Goal: Transaction & Acquisition: Purchase product/service

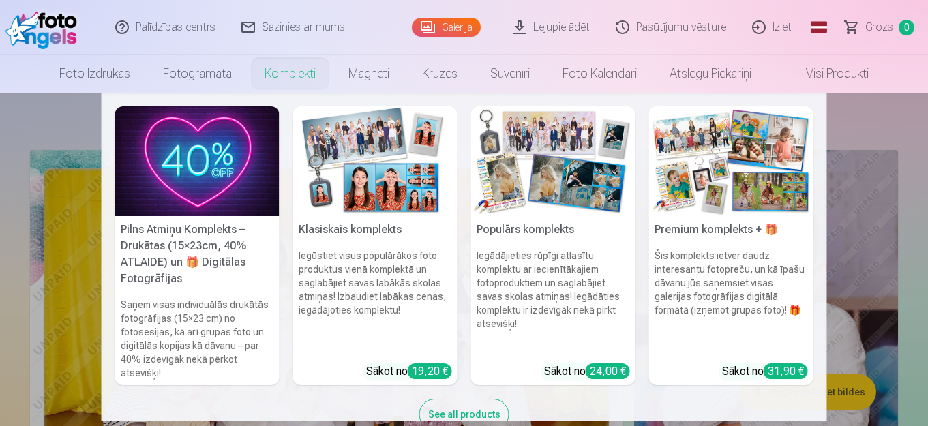
scroll to position [37, 0]
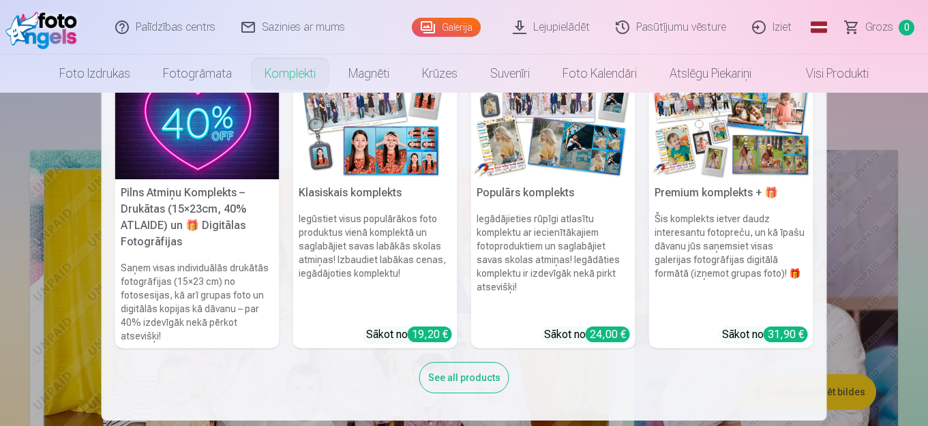
click at [396, 259] on h6 "Iegūstiet visus populārākos foto produktus vienā komplektā un saglabājiet savas…" at bounding box center [375, 264] width 164 height 115
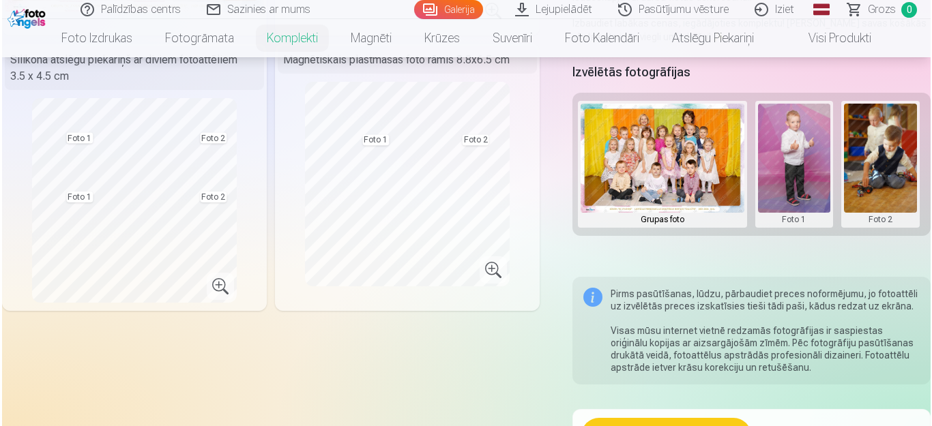
scroll to position [205, 0]
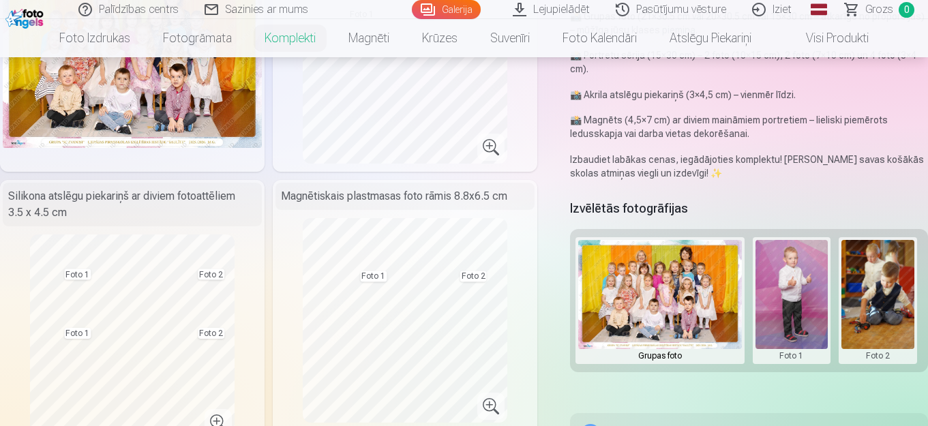
click at [140, 86] on img at bounding box center [132, 61] width 259 height 173
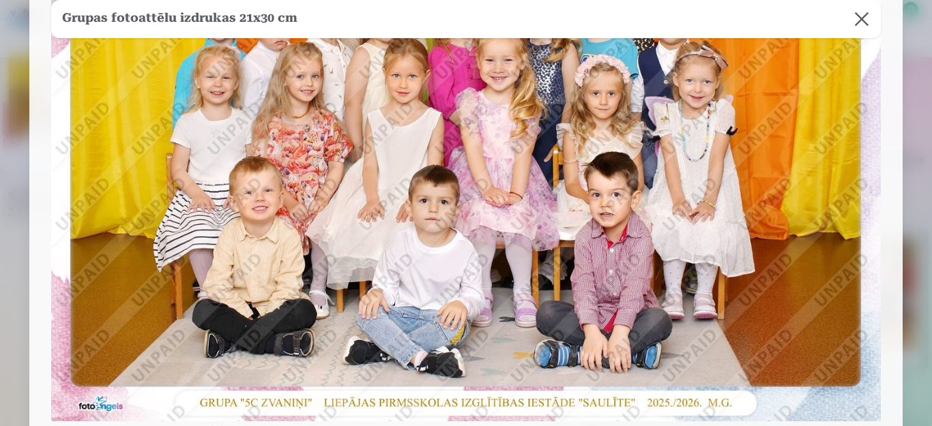
scroll to position [0, 0]
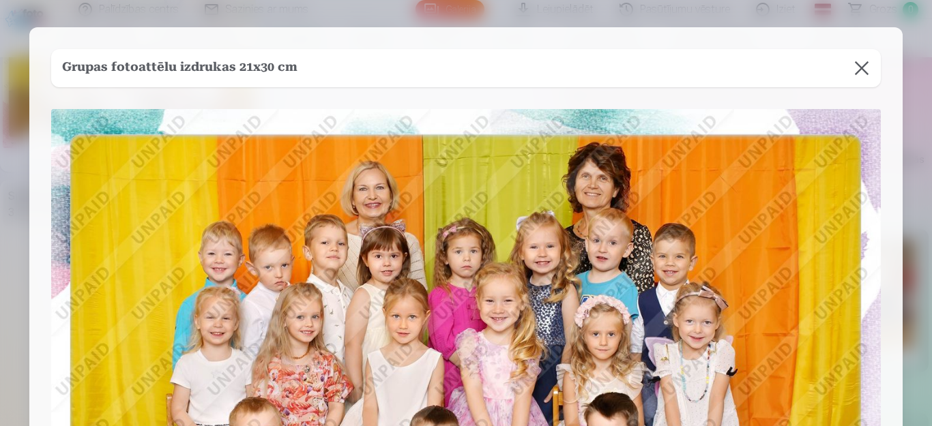
click at [855, 59] on button at bounding box center [861, 68] width 38 height 38
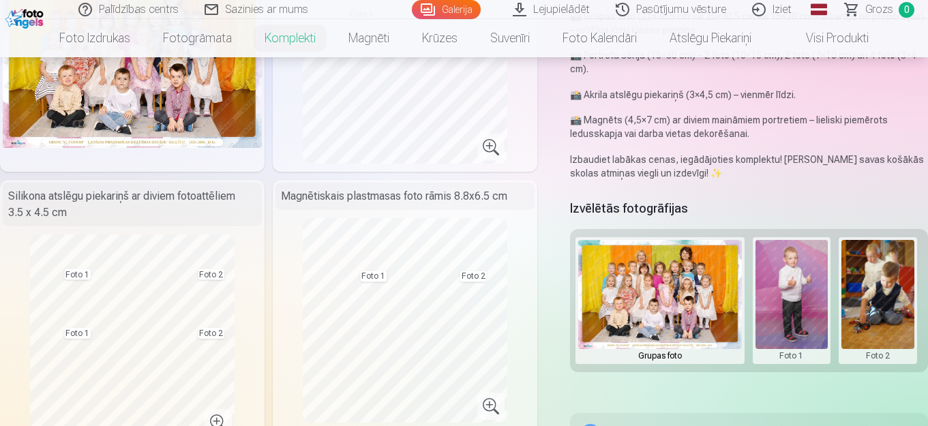
click at [788, 302] on button at bounding box center [792, 300] width 73 height 121
click at [788, 302] on button "Nomainiet foto" at bounding box center [792, 301] width 111 height 38
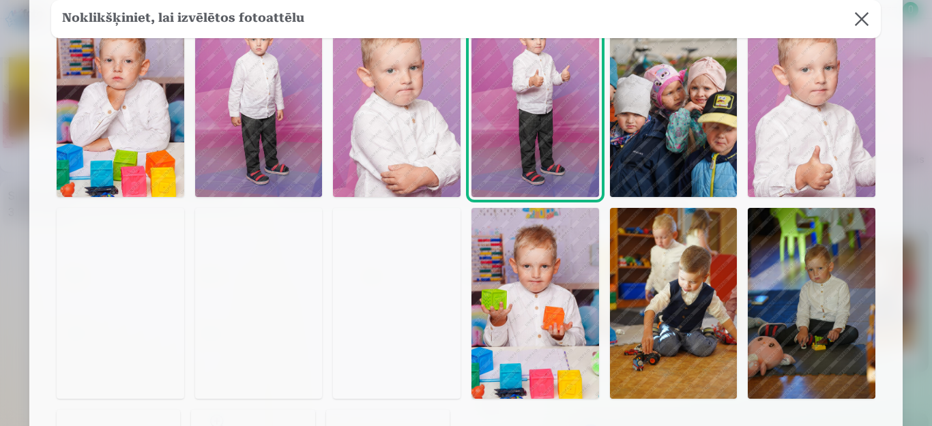
scroll to position [68, 0]
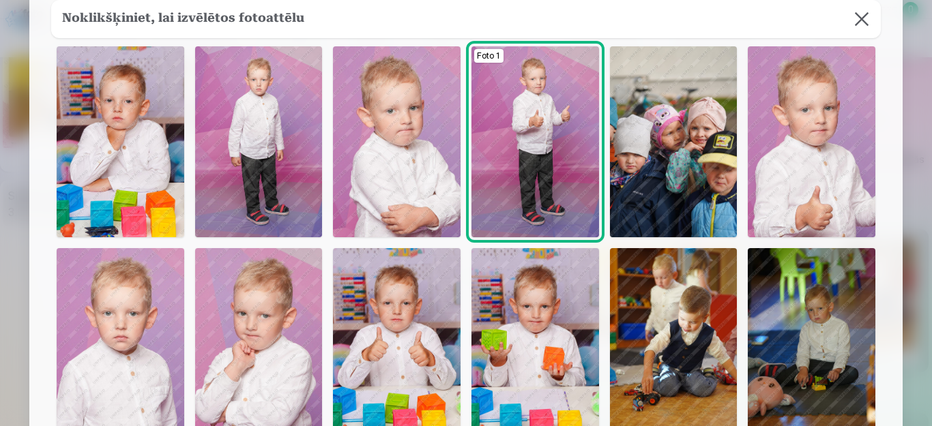
click at [552, 104] on img at bounding box center [535, 141] width 128 height 191
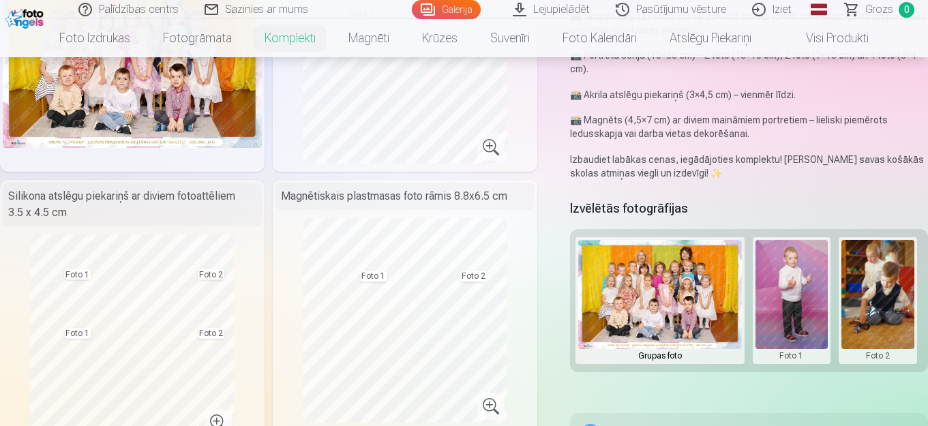
click at [886, 312] on button at bounding box center [878, 300] width 73 height 121
click at [890, 299] on button "Nomainiet foto" at bounding box center [870, 301] width 111 height 38
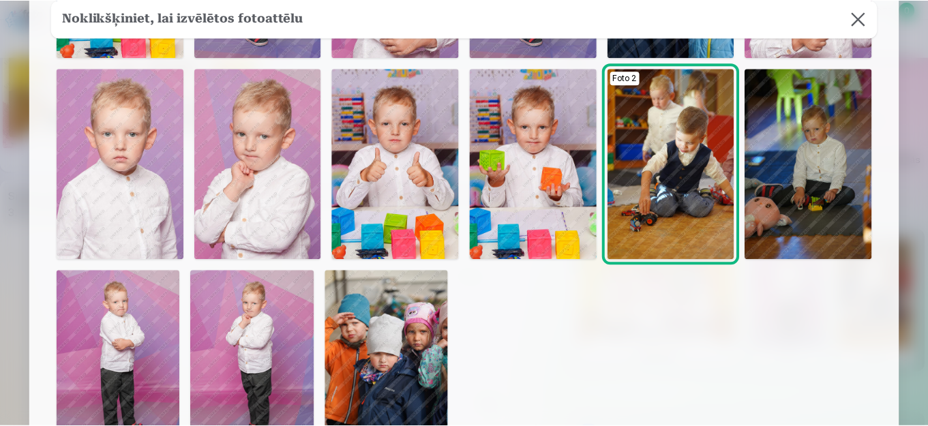
scroll to position [205, 0]
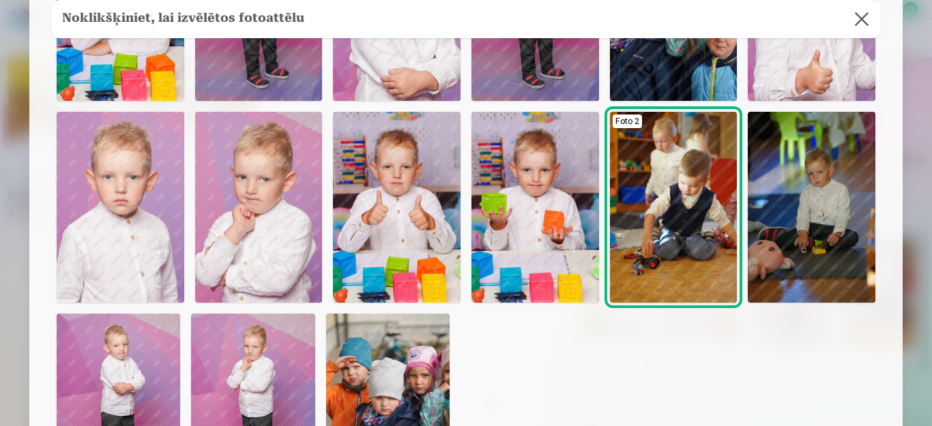
click at [501, 188] on img at bounding box center [535, 207] width 128 height 191
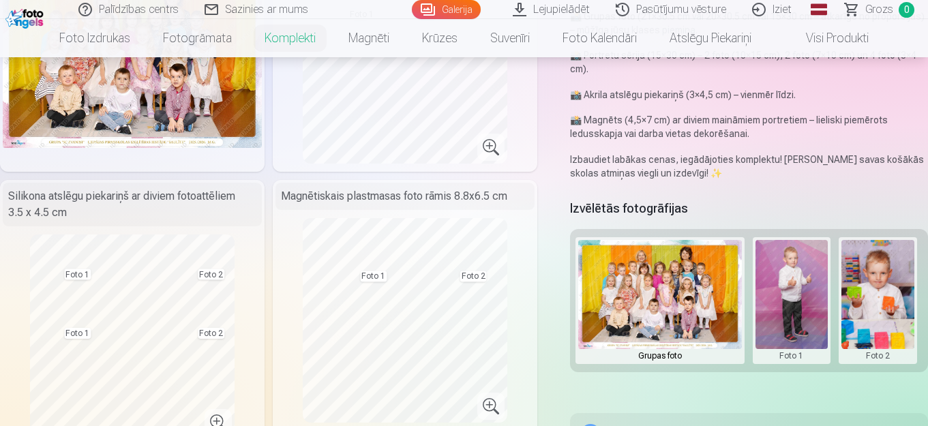
click at [787, 304] on button at bounding box center [792, 300] width 73 height 121
click at [787, 304] on button "Nomainiet foto" at bounding box center [792, 301] width 111 height 38
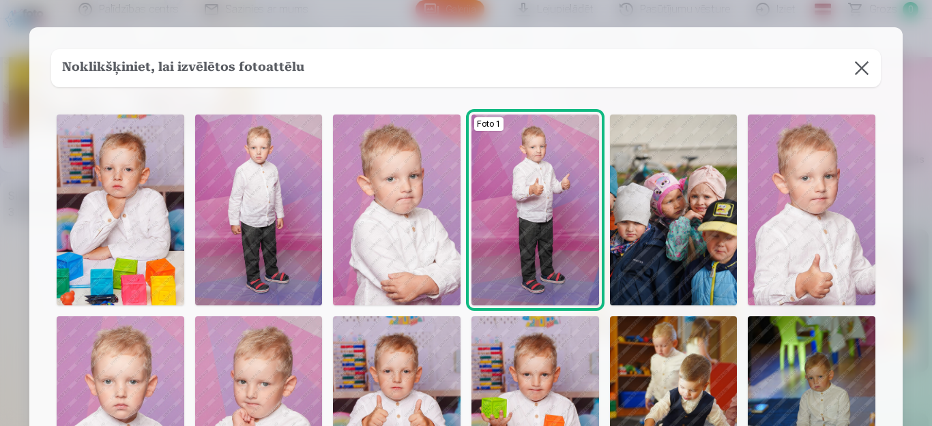
click at [857, 67] on button at bounding box center [861, 68] width 38 height 38
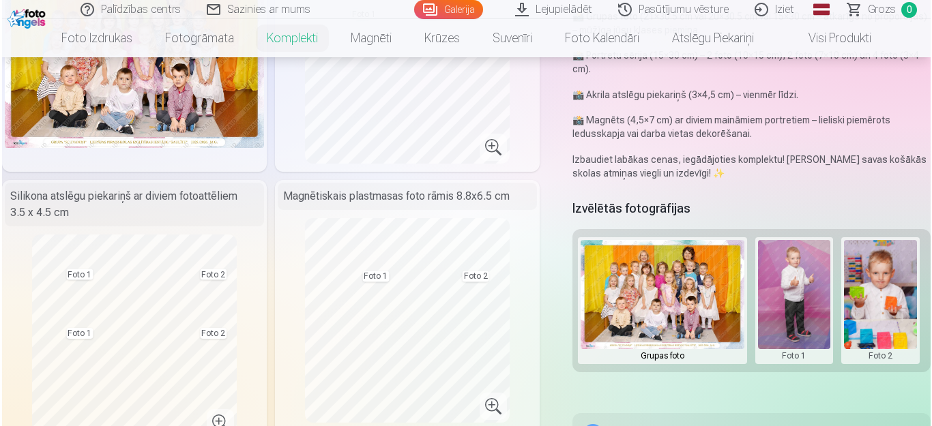
scroll to position [273, 0]
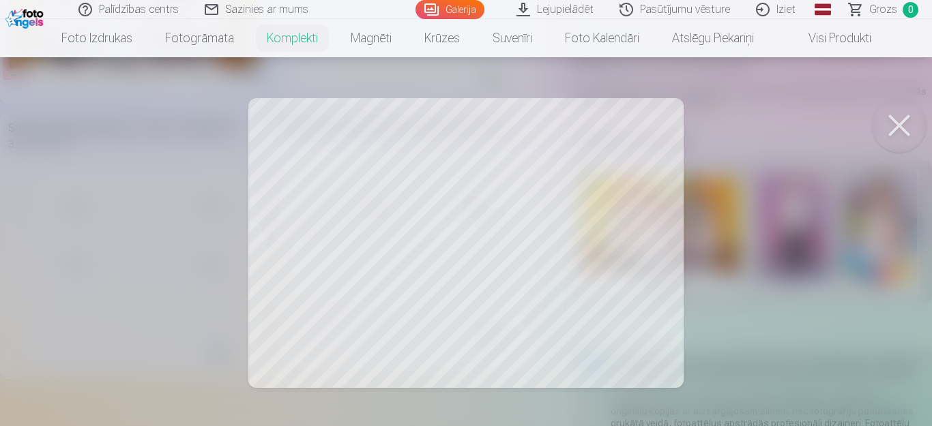
click at [894, 129] on button at bounding box center [899, 125] width 55 height 55
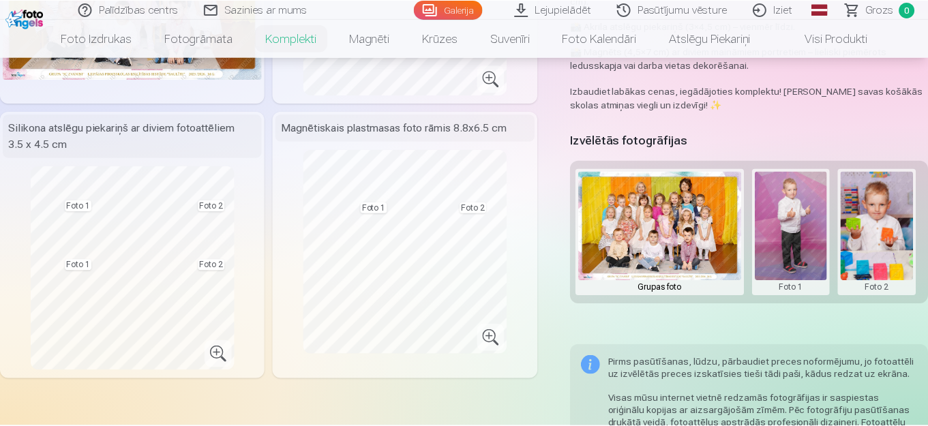
scroll to position [287, 0]
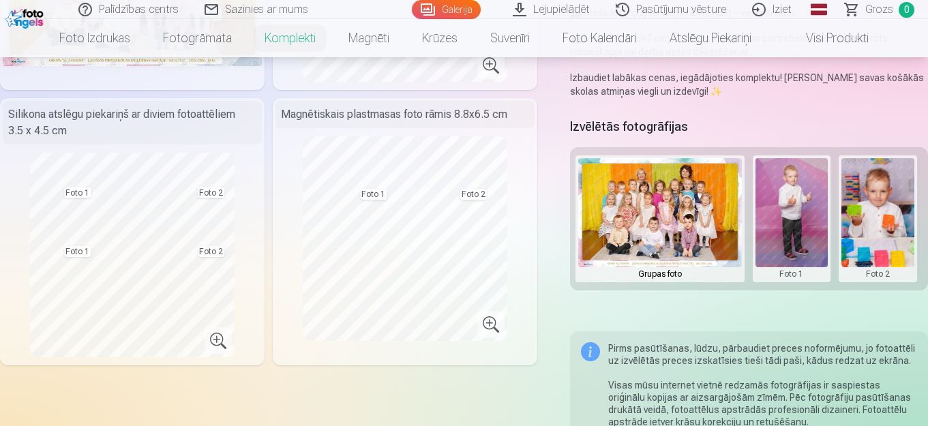
click at [804, 229] on button at bounding box center [792, 218] width 73 height 121
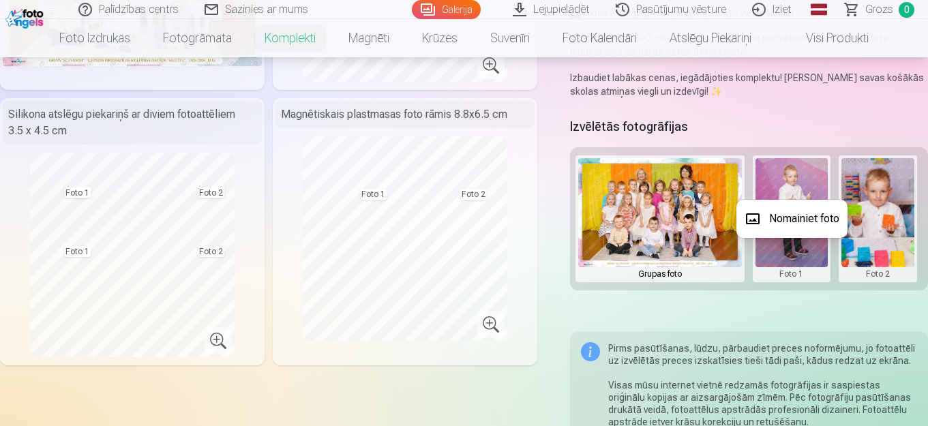
click at [791, 222] on button "Nomainiet foto" at bounding box center [792, 219] width 111 height 38
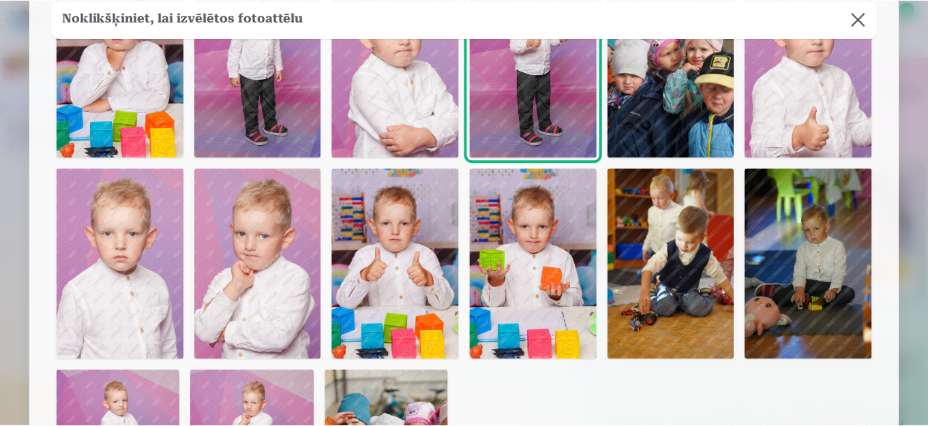
scroll to position [68, 0]
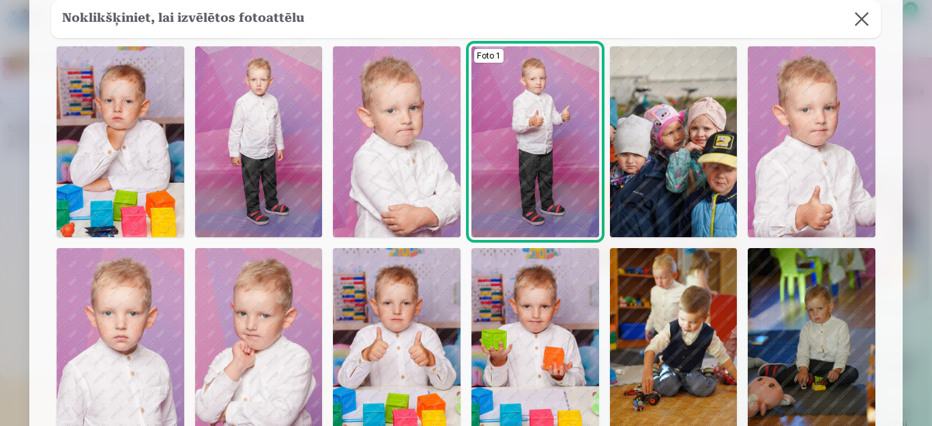
click at [824, 174] on img at bounding box center [812, 141] width 128 height 191
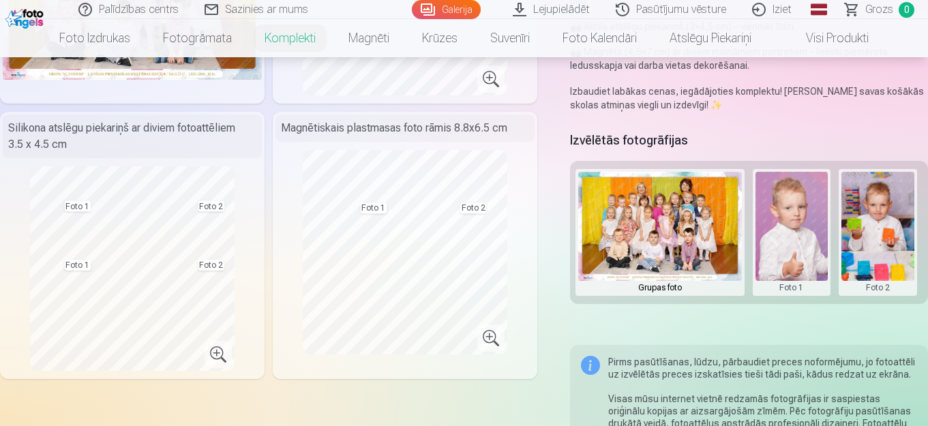
scroll to position [478, 0]
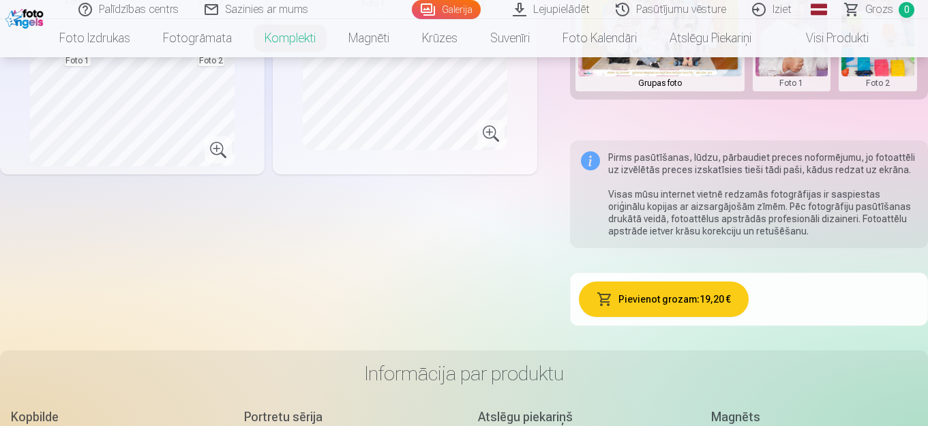
click at [676, 300] on button "Pievienot grozam : 19,20 €" at bounding box center [664, 299] width 171 height 35
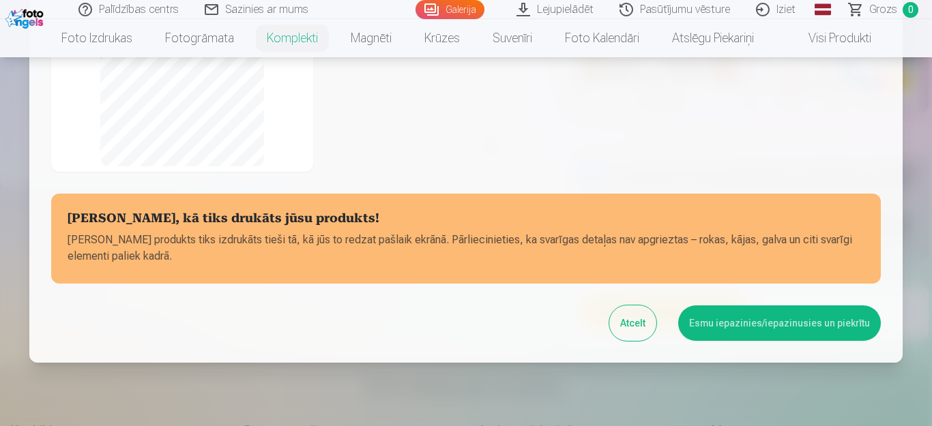
scroll to position [357, 0]
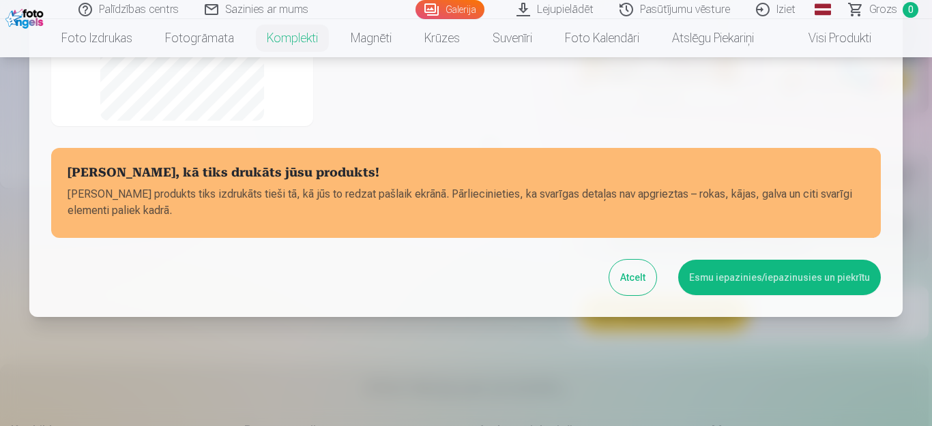
click at [724, 285] on button "Esmu iepazinies/iepazinusies un piekrītu" at bounding box center [779, 277] width 203 height 35
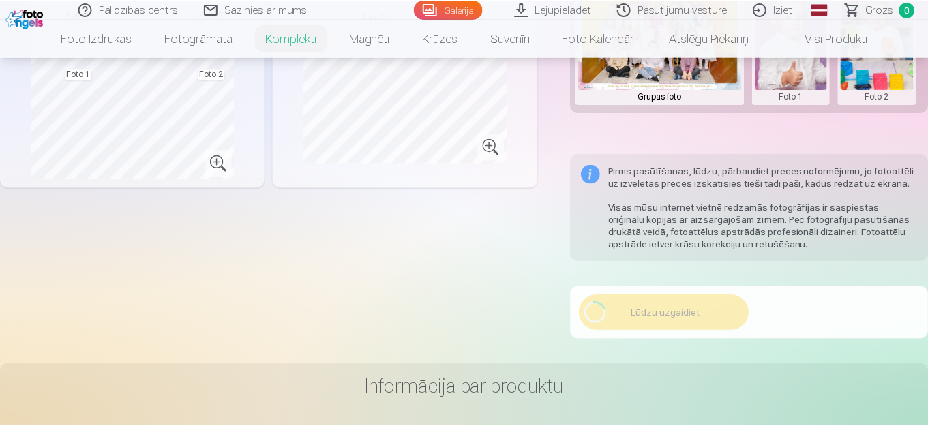
scroll to position [450, 0]
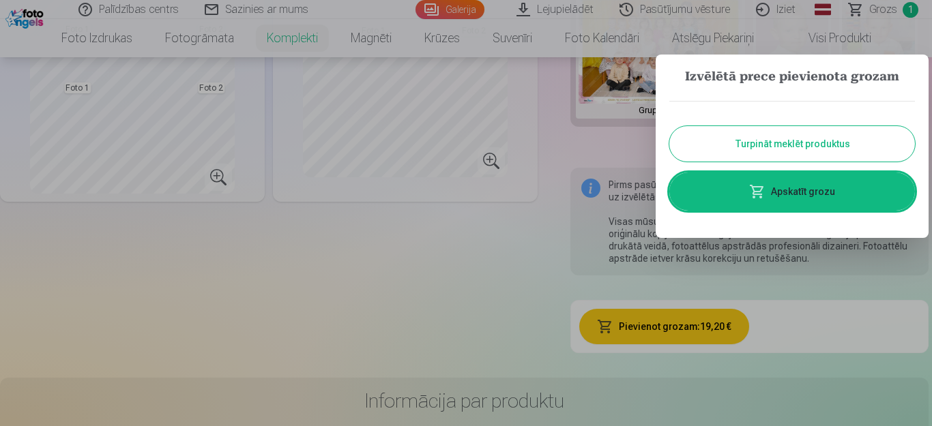
drag, startPoint x: 774, startPoint y: 149, endPoint x: 630, endPoint y: 89, distance: 155.1
click at [774, 148] on button "Turpināt meklēt produktus" at bounding box center [792, 143] width 246 height 35
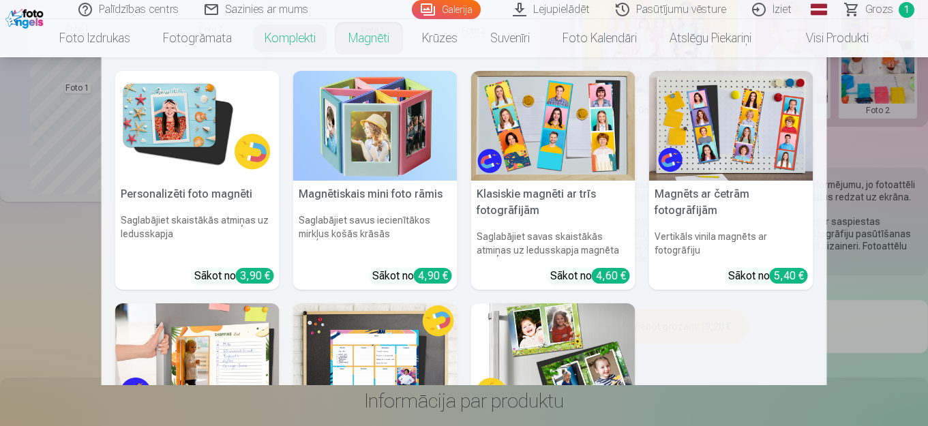
click at [377, 38] on link "Magnēti" at bounding box center [369, 38] width 74 height 38
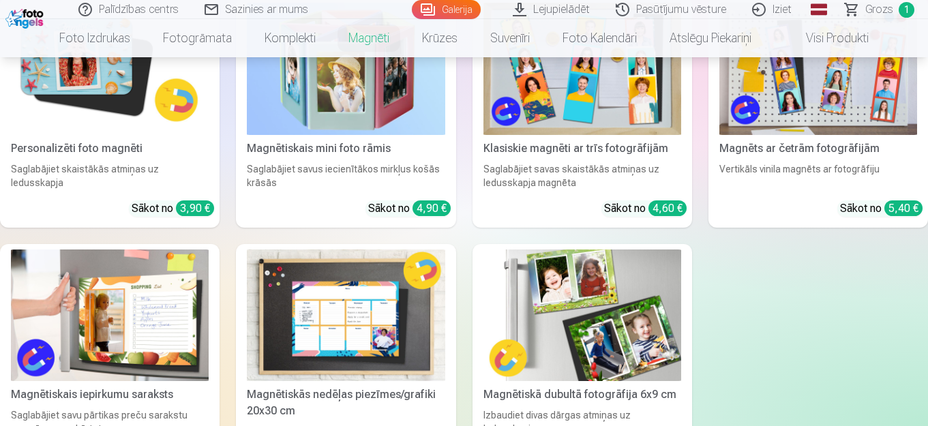
scroll to position [205, 0]
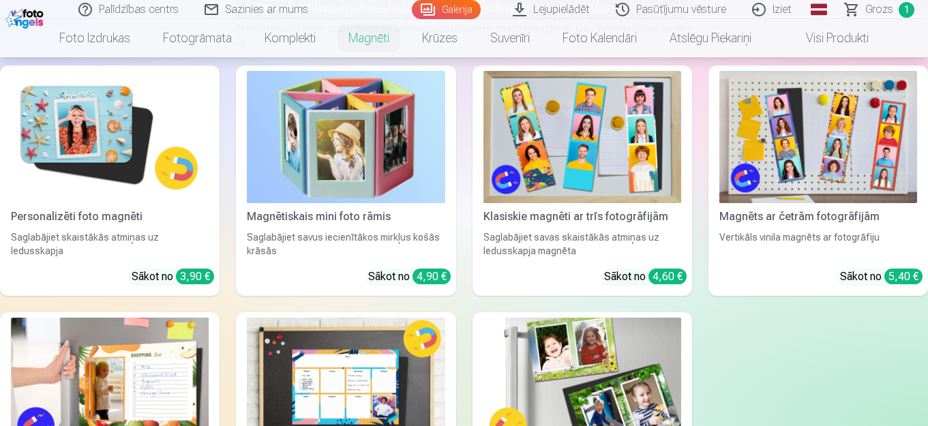
click at [336, 136] on img at bounding box center [346, 137] width 198 height 132
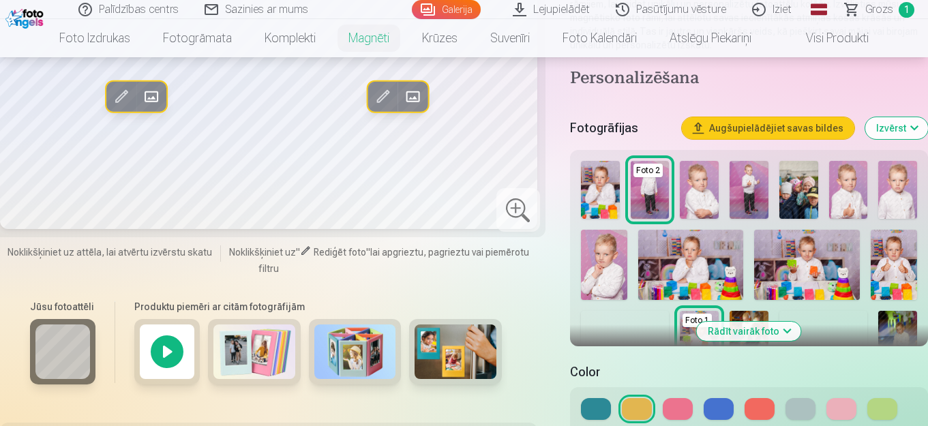
scroll to position [68, 0]
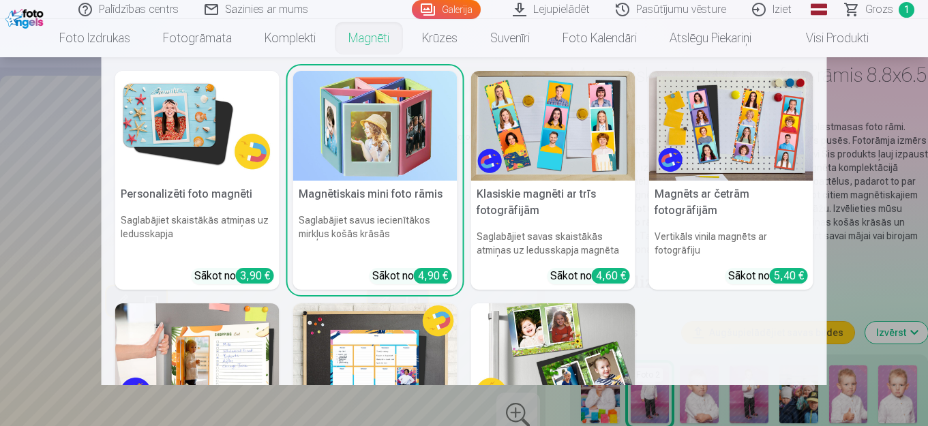
click at [370, 35] on link "Magnēti" at bounding box center [369, 38] width 74 height 38
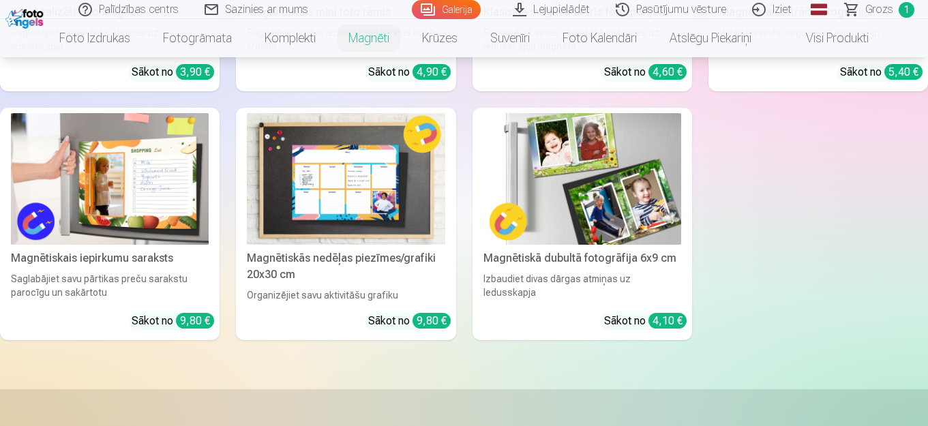
scroll to position [205, 0]
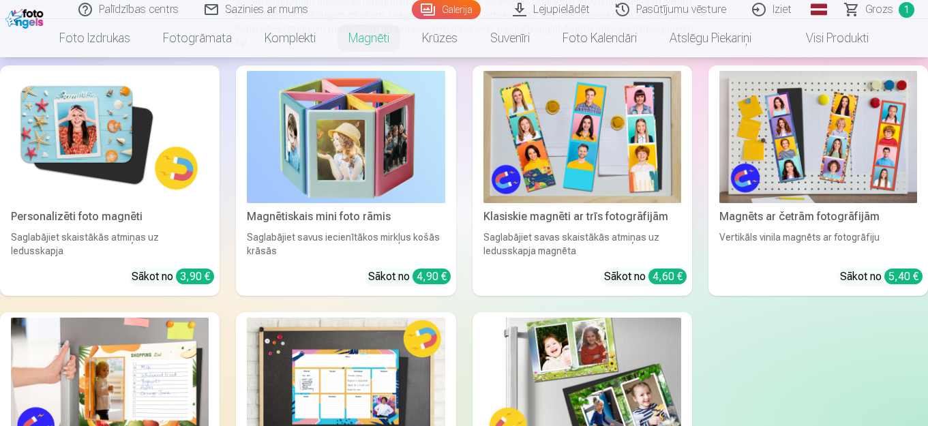
click at [323, 143] on img at bounding box center [346, 137] width 198 height 132
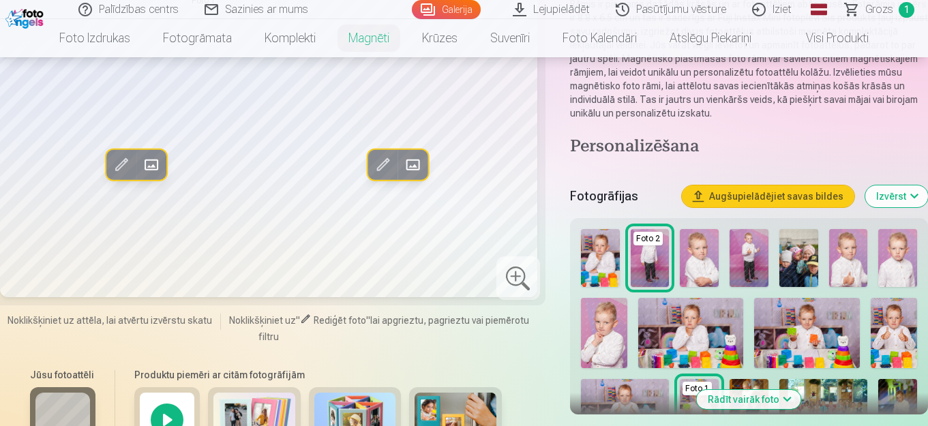
scroll to position [409, 0]
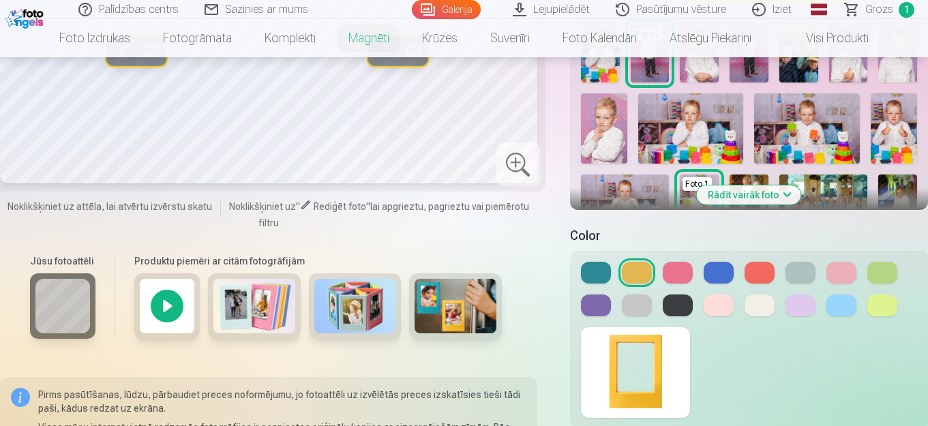
click at [715, 300] on button at bounding box center [719, 306] width 30 height 22
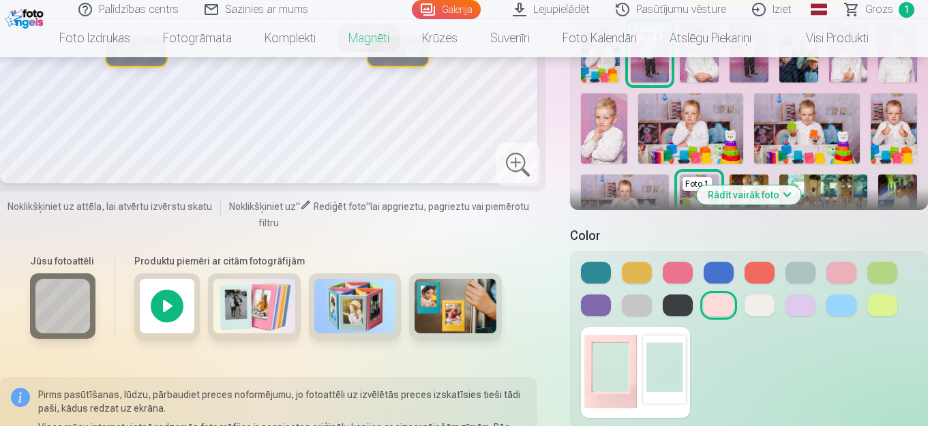
click at [761, 304] on button at bounding box center [760, 306] width 30 height 22
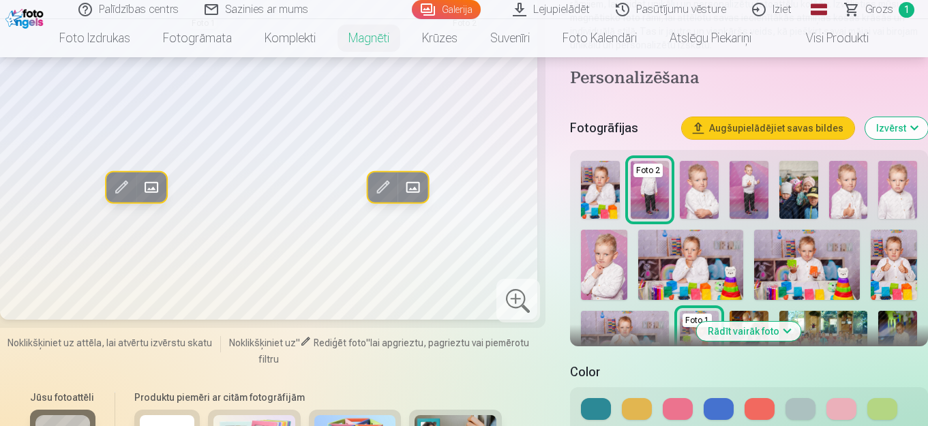
scroll to position [205, 0]
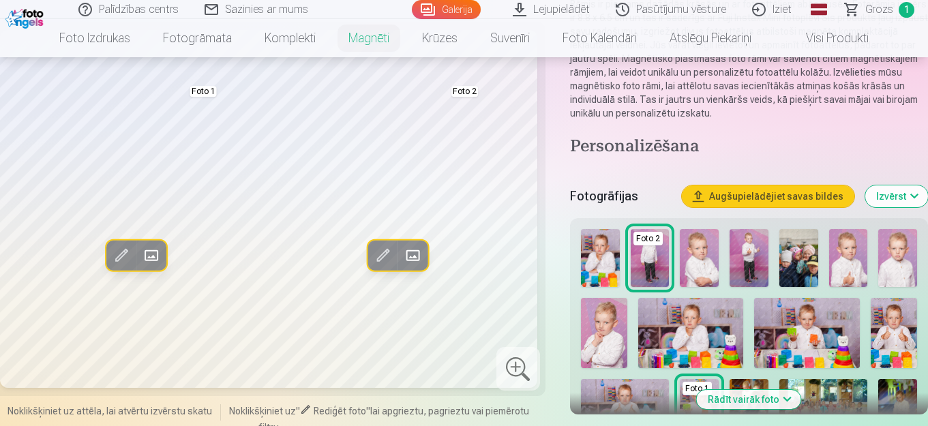
click at [850, 261] on img at bounding box center [849, 258] width 39 height 58
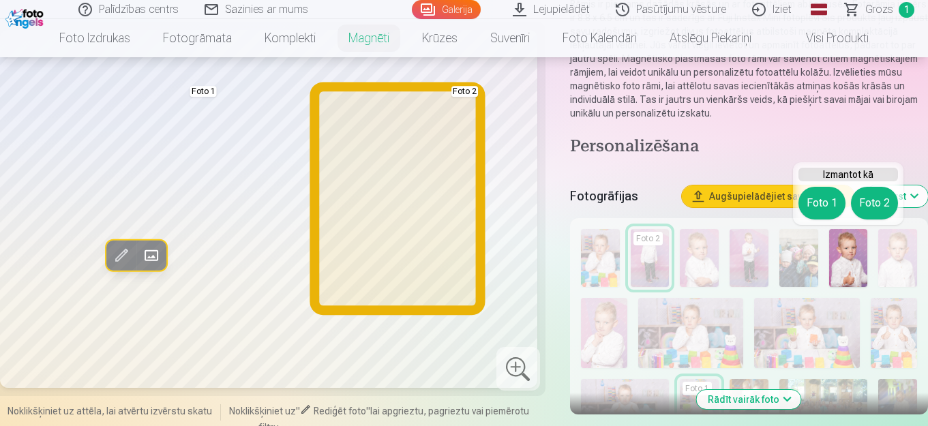
click at [868, 203] on button "Foto 2" at bounding box center [874, 203] width 47 height 33
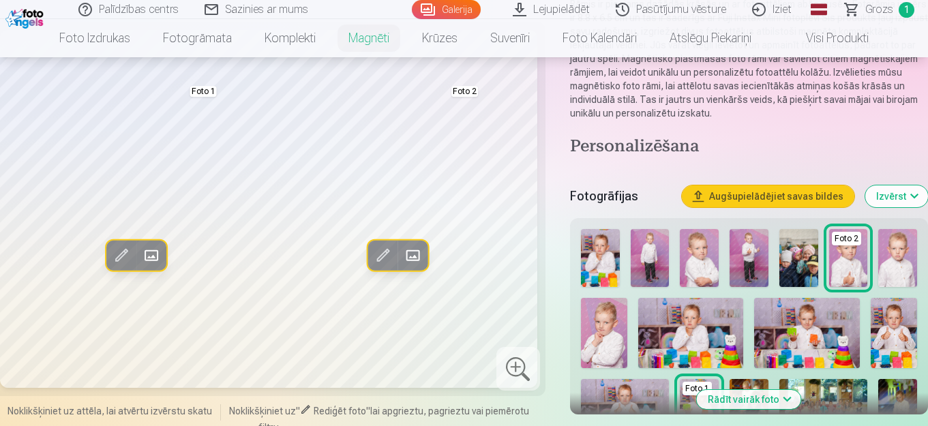
click at [602, 253] on img at bounding box center [600, 258] width 39 height 58
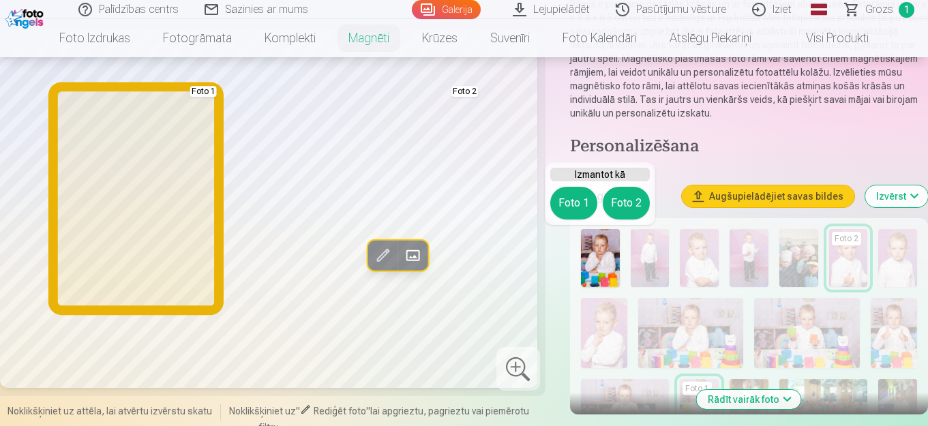
click at [574, 200] on button "Foto 1" at bounding box center [574, 203] width 47 height 33
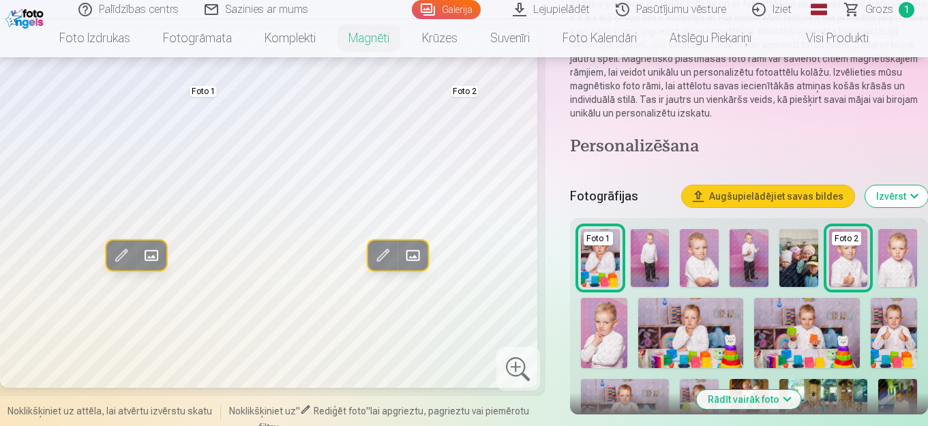
click at [906, 332] on img at bounding box center [894, 333] width 46 height 70
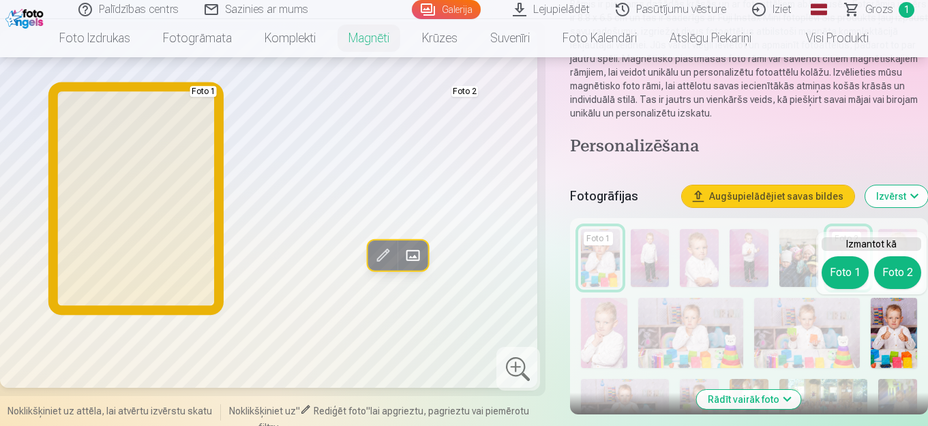
click at [848, 275] on button "Foto 1" at bounding box center [845, 272] width 47 height 33
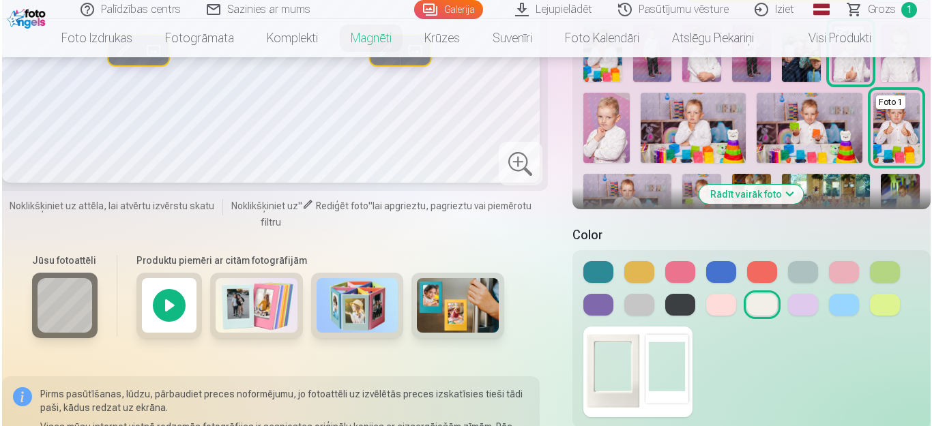
scroll to position [546, 0]
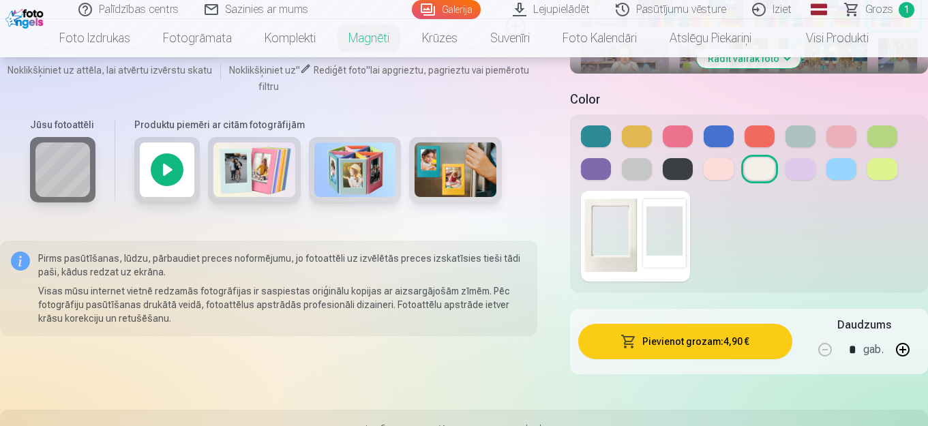
click at [905, 351] on button "button" at bounding box center [903, 350] width 33 height 33
type input "*"
click at [736, 338] on button "Pievienot grozam : 14,70 €" at bounding box center [685, 341] width 214 height 35
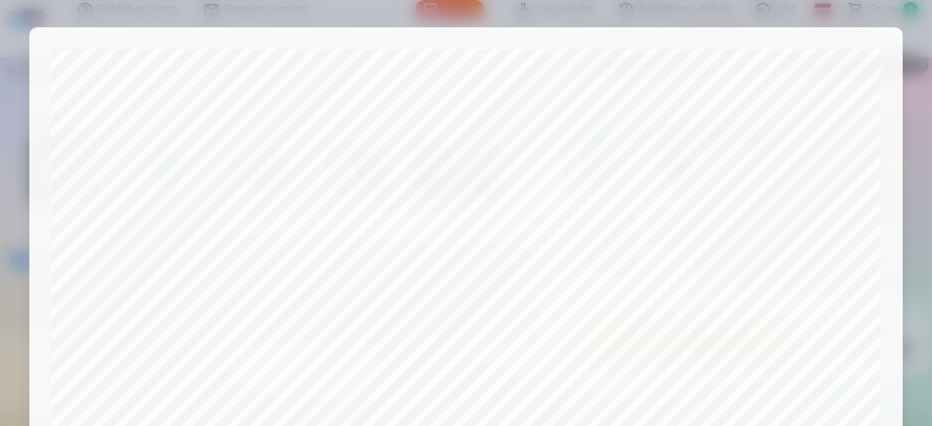
scroll to position [556, 0]
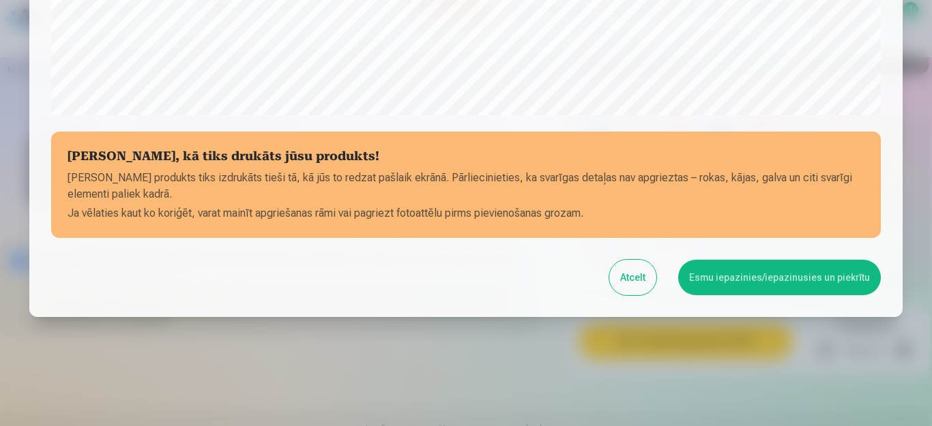
click at [740, 274] on button "Esmu iepazinies/iepazinusies un piekrītu" at bounding box center [779, 277] width 203 height 35
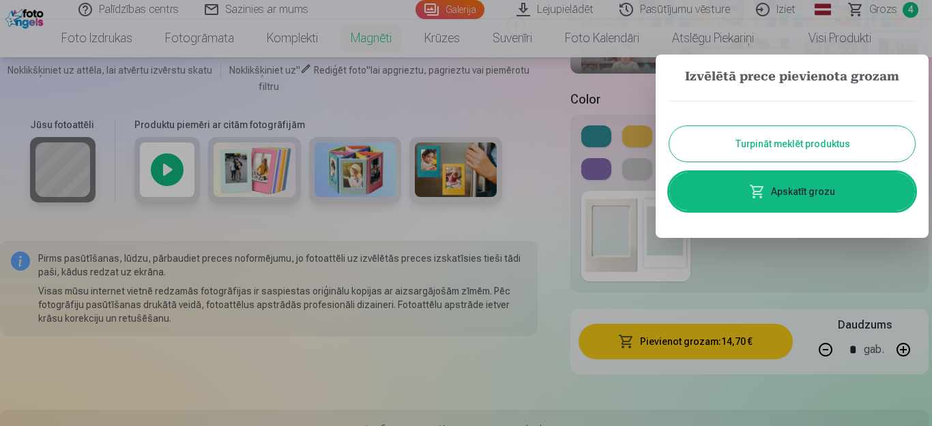
click at [802, 194] on link "Apskatīt grozu" at bounding box center [792, 192] width 246 height 38
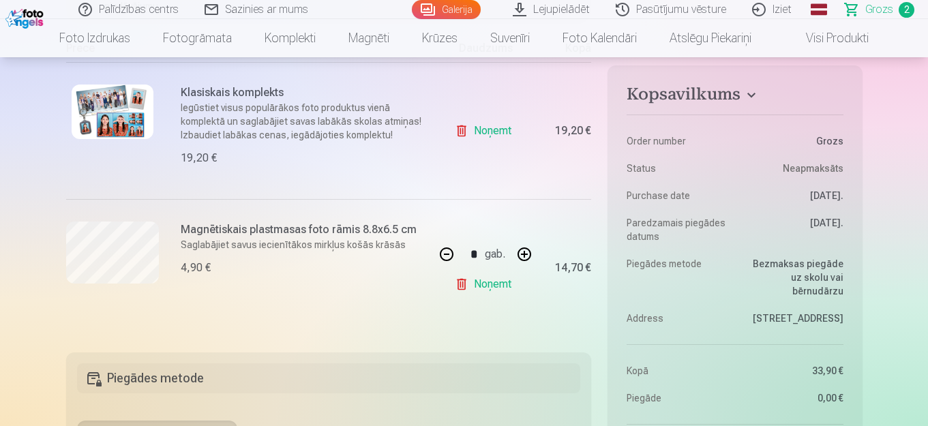
scroll to position [478, 0]
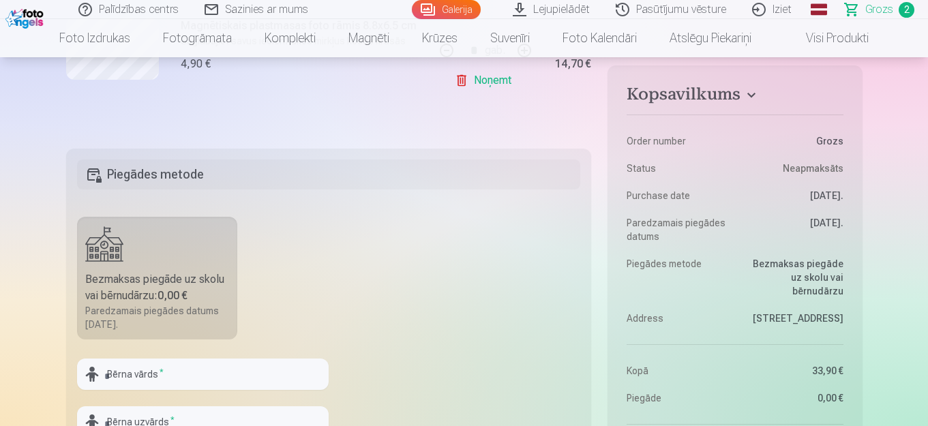
click at [214, 257] on label "Bezmaksas piegāde uz skolu vai bērnudārzu : 0,00 € Paredzamais piegādes datums …" at bounding box center [157, 278] width 161 height 123
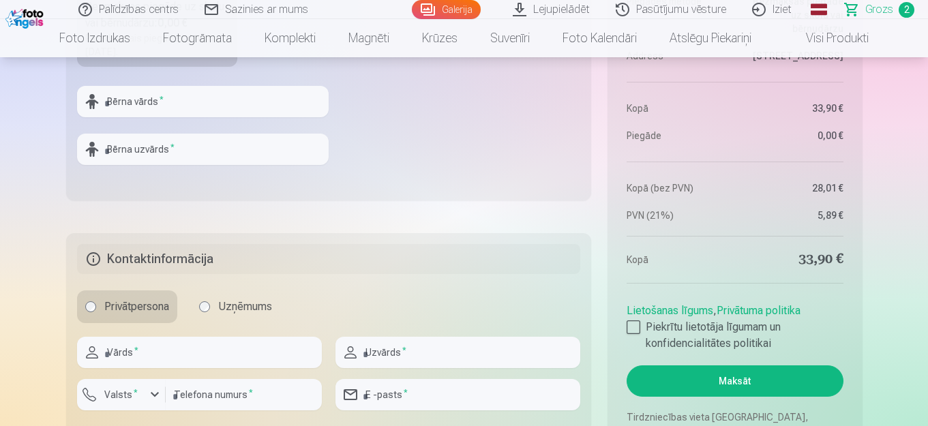
scroll to position [682, 0]
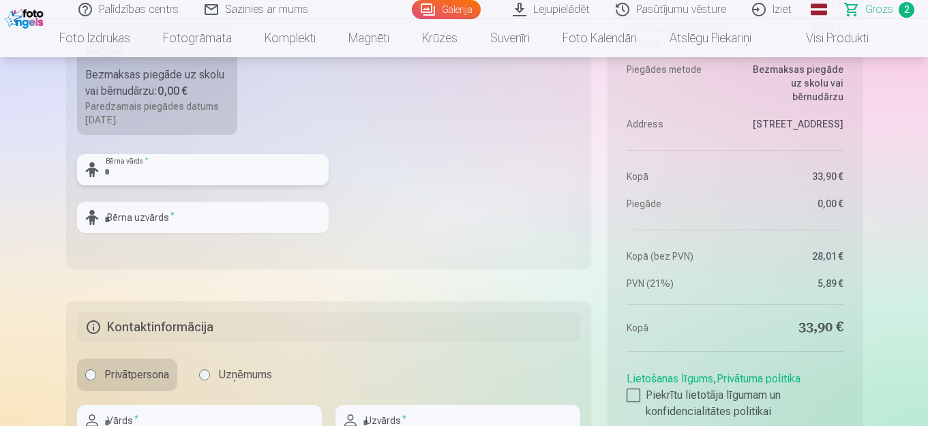
click at [132, 167] on input "text" at bounding box center [203, 169] width 252 height 31
type input "*******"
click at [126, 218] on input "text" at bounding box center [203, 217] width 252 height 31
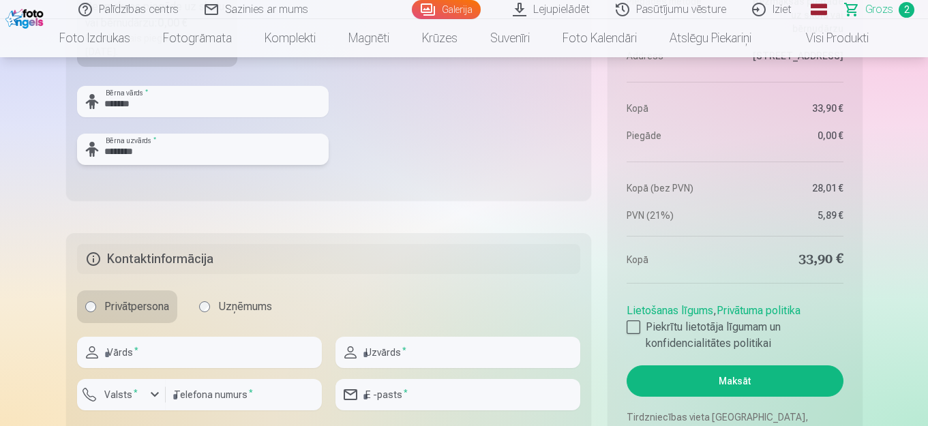
type input "********"
click at [128, 353] on input "text" at bounding box center [199, 352] width 245 height 31
type input "********"
click at [390, 349] on input "text" at bounding box center [458, 352] width 245 height 31
type input "********"
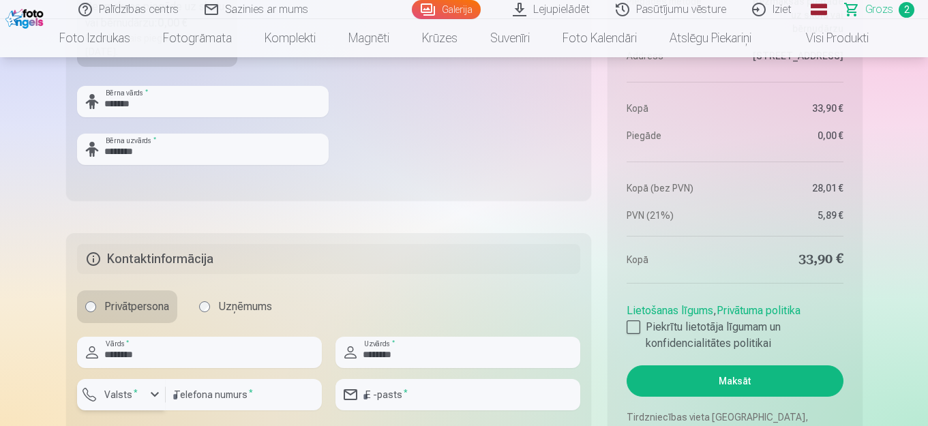
click at [149, 394] on div "button" at bounding box center [155, 395] width 16 height 16
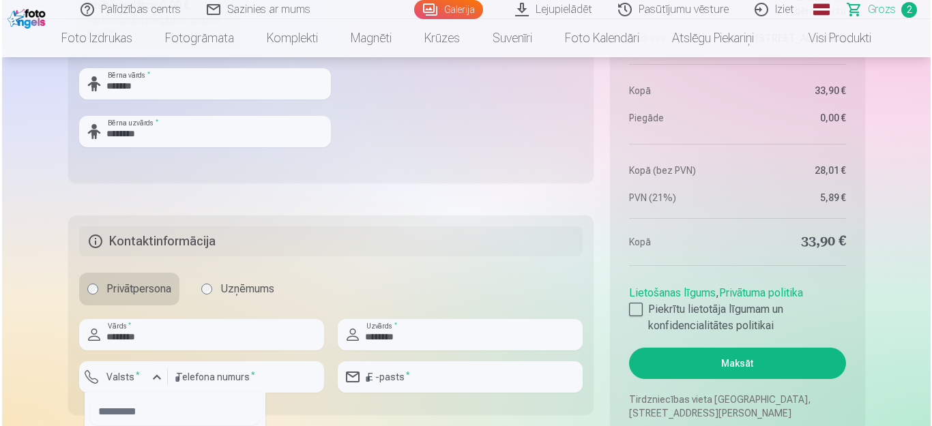
scroll to position [836, 0]
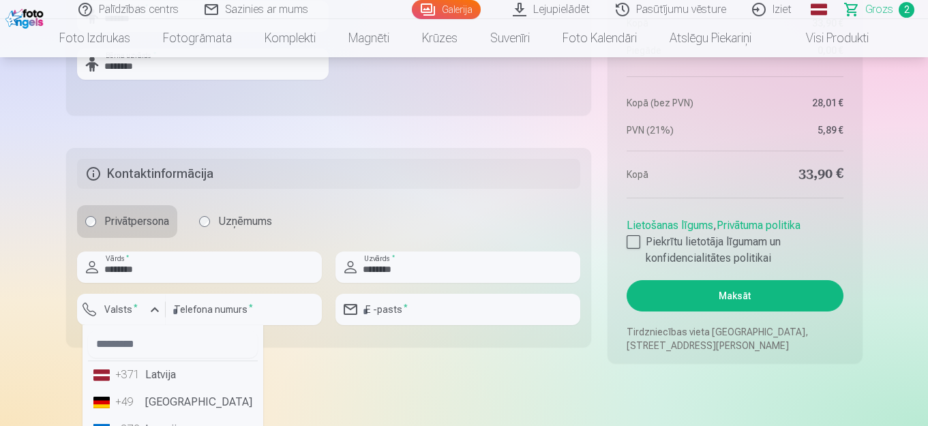
click at [159, 376] on li "+371 Latvija" at bounding box center [173, 375] width 170 height 27
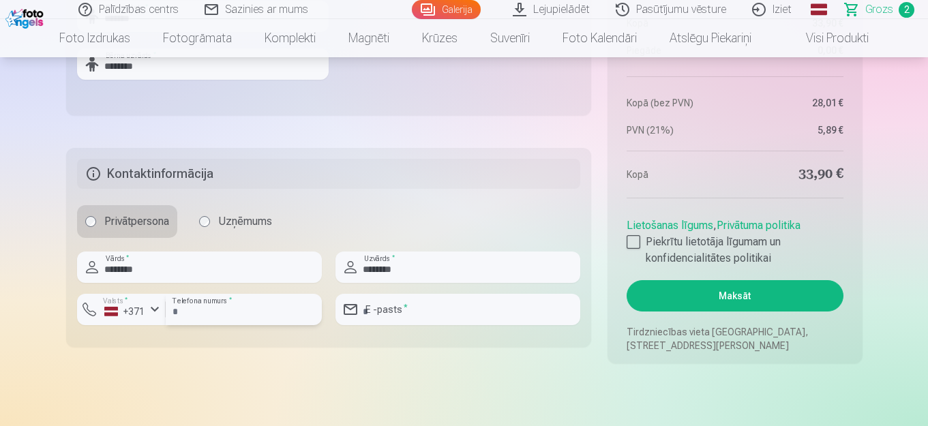
click at [209, 312] on input "number" at bounding box center [244, 309] width 156 height 31
type input "********"
click at [390, 309] on input "email" at bounding box center [458, 309] width 245 height 31
type input "**********"
click at [634, 236] on div at bounding box center [634, 242] width 14 height 14
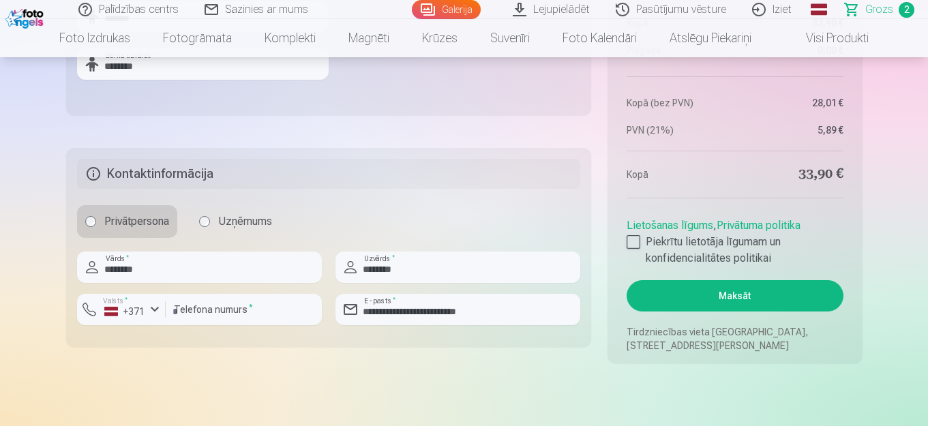
click at [772, 299] on button "Maksāt" at bounding box center [735, 295] width 216 height 31
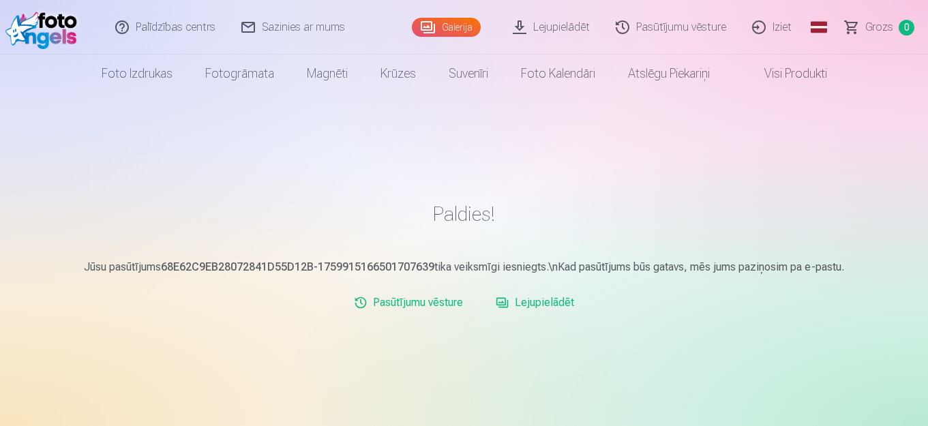
click at [549, 30] on link "Lejupielādēt" at bounding box center [552, 27] width 103 height 55
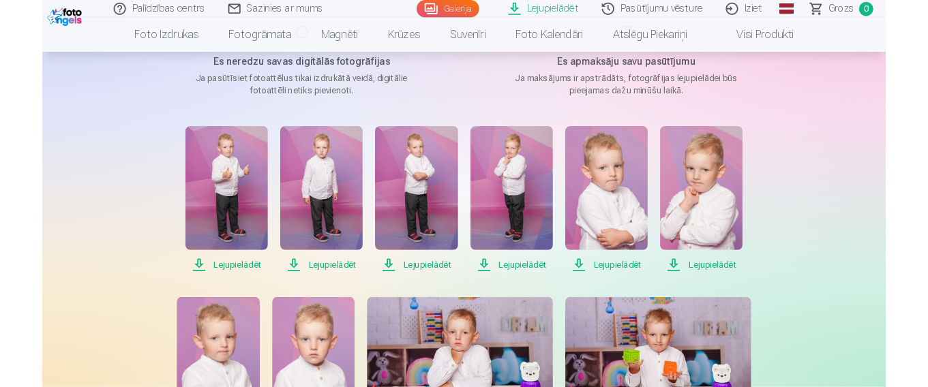
scroll to position [341, 0]
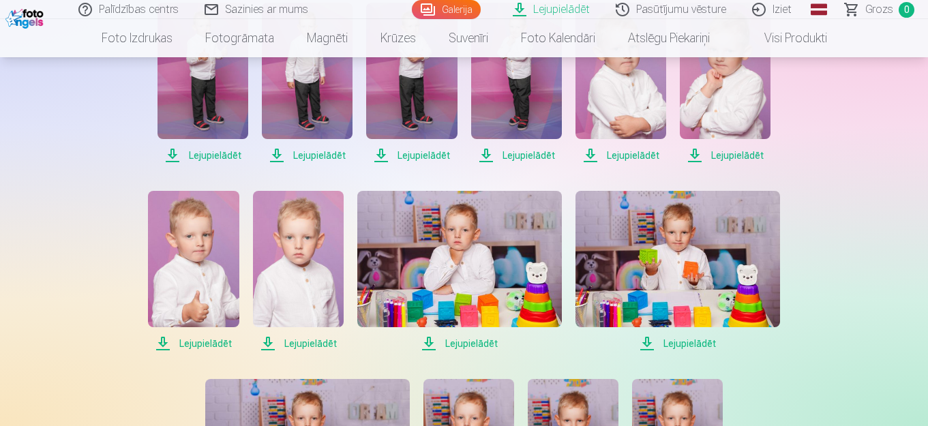
click at [201, 156] on span "Lejupielādēt" at bounding box center [203, 155] width 91 height 16
click at [314, 156] on span "Lejupielādēt" at bounding box center [307, 155] width 91 height 16
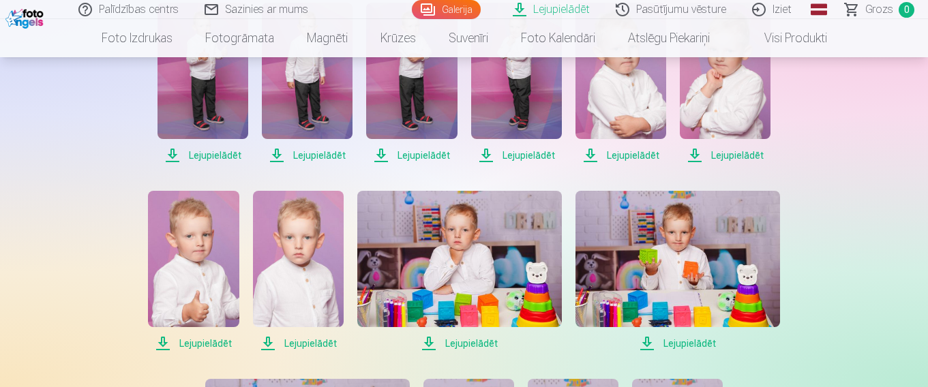
click at [333, 156] on span "Lejupielādēt" at bounding box center [307, 155] width 91 height 16
click at [413, 158] on span "Lejupielādēt" at bounding box center [411, 155] width 91 height 16
click at [540, 156] on span "Lejupielādēt" at bounding box center [516, 155] width 91 height 16
click at [631, 154] on span "Lejupielādēt" at bounding box center [621, 155] width 91 height 16
click at [740, 157] on span "Lejupielādēt" at bounding box center [725, 155] width 91 height 16
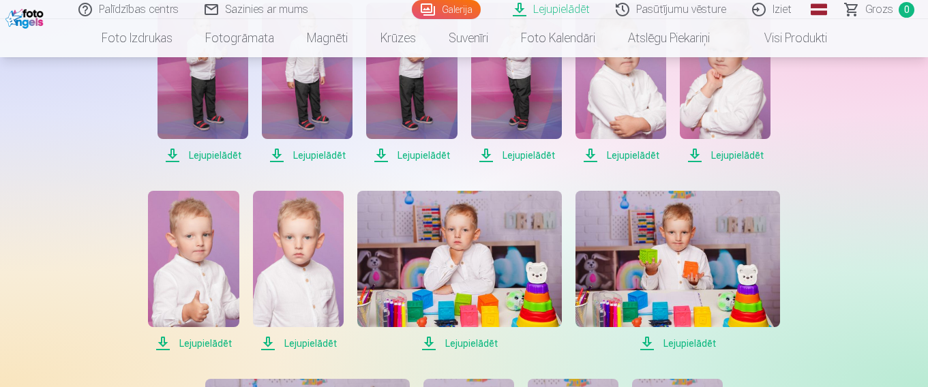
click at [200, 344] on span "Lejupielādēt" at bounding box center [193, 344] width 91 height 16
click at [297, 345] on span "Lejupielādēt" at bounding box center [298, 344] width 91 height 16
click at [478, 345] on span "Lejupielādēt" at bounding box center [459, 344] width 205 height 16
click at [689, 345] on span "Lejupielādēt" at bounding box center [678, 344] width 205 height 16
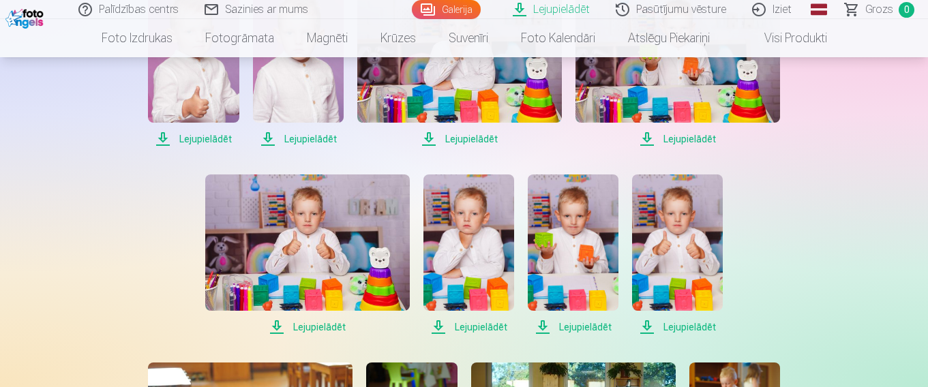
click at [319, 326] on span "Lejupielādēt" at bounding box center [307, 327] width 205 height 16
click at [477, 327] on span "Lejupielādēt" at bounding box center [469, 327] width 91 height 16
click at [589, 327] on span "Lejupielādēt" at bounding box center [573, 327] width 91 height 16
click at [685, 324] on span "Lejupielādēt" at bounding box center [677, 327] width 91 height 16
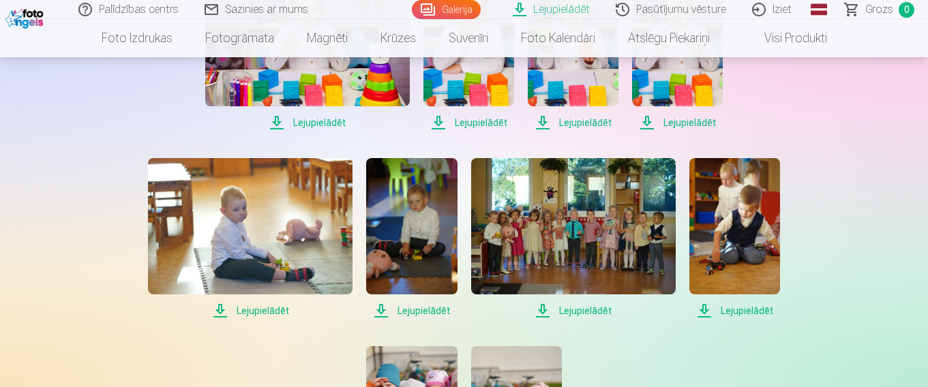
click at [261, 310] on span "Lejupielādēt" at bounding box center [250, 311] width 205 height 16
click at [426, 313] on span "Lejupielādēt" at bounding box center [411, 311] width 91 height 16
click at [597, 310] on span "Lejupielādēt" at bounding box center [573, 311] width 205 height 16
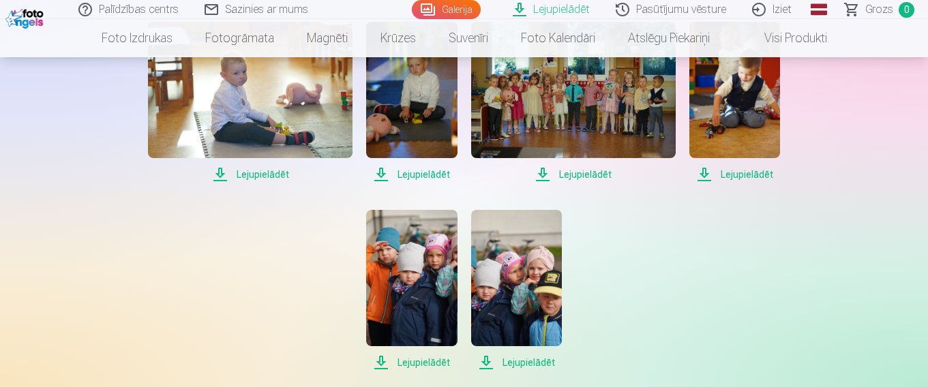
click at [416, 364] on span "Lejupielādēt" at bounding box center [411, 363] width 91 height 16
click at [516, 362] on span "Lejupielādēt" at bounding box center [516, 363] width 91 height 16
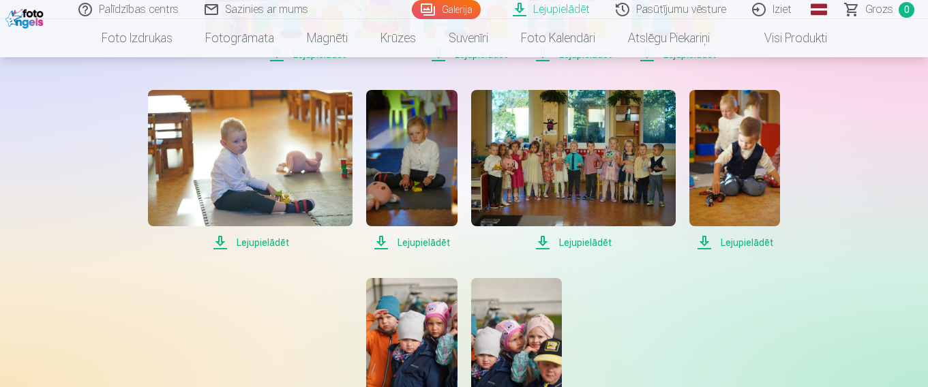
scroll to position [955, 0]
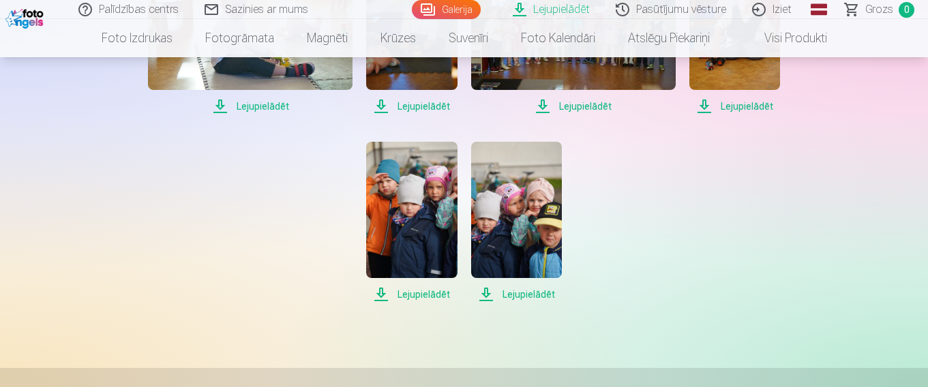
click at [531, 298] on span "Lejupielādēt" at bounding box center [516, 295] width 91 height 16
